Goal: Check status: Check status

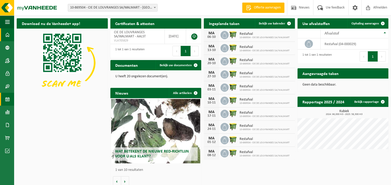
click at [7, 99] on span at bounding box center [7, 99] width 5 height 13
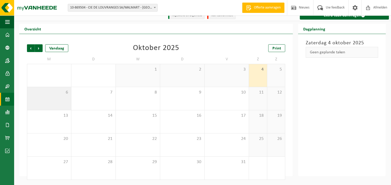
scroll to position [6, 0]
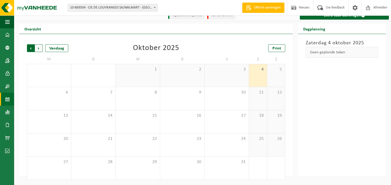
click at [37, 45] on span "Volgende" at bounding box center [39, 48] width 8 height 8
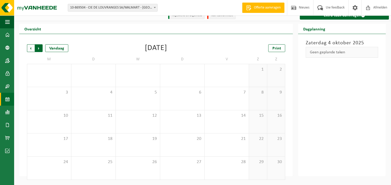
click at [30, 47] on span "Vorige" at bounding box center [31, 48] width 8 height 8
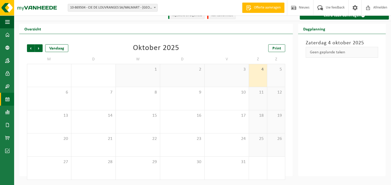
click at [30, 47] on span "Vorige" at bounding box center [31, 48] width 8 height 8
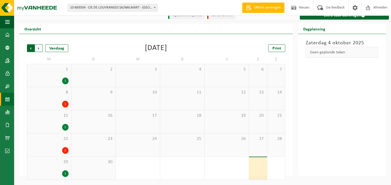
click at [37, 47] on span "Volgende" at bounding box center [39, 48] width 8 height 8
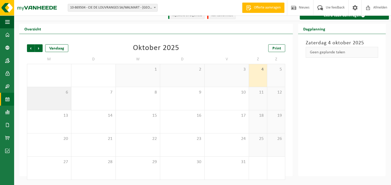
click at [52, 94] on span "6" at bounding box center [49, 92] width 39 height 6
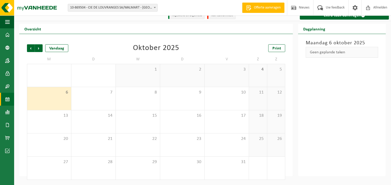
scroll to position [0, 0]
